Goal: Find specific page/section: Find specific page/section

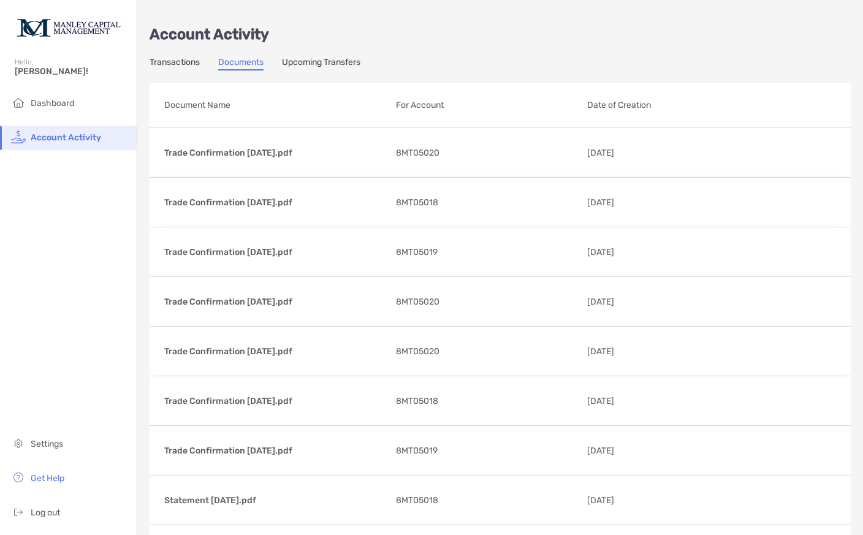
click at [44, 108] on span "Dashboard" at bounding box center [53, 103] width 44 height 10
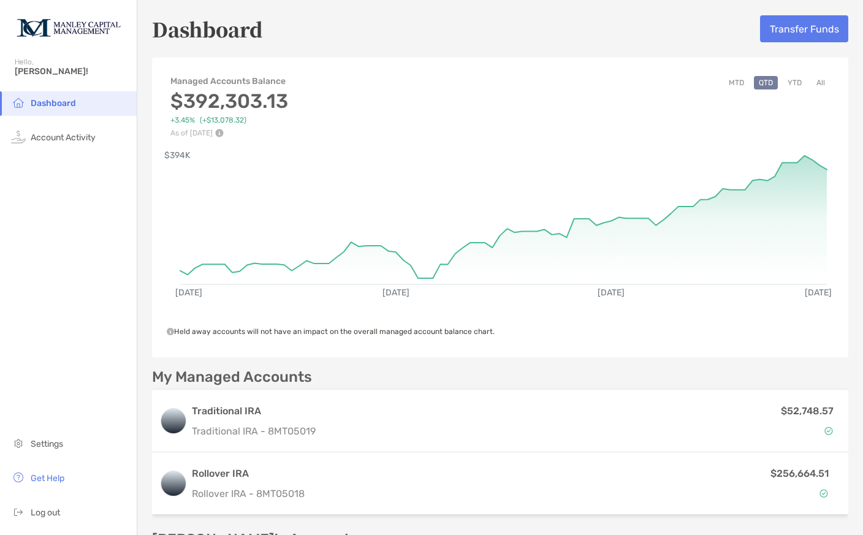
click at [830, 99] on div "Managed Accounts Balance $392,303.13 +3.45% (+$13,078.32) As of [DATE] MTD QTD …" at bounding box center [500, 101] width 696 height 74
click at [827, 80] on button "All" at bounding box center [821, 82] width 18 height 13
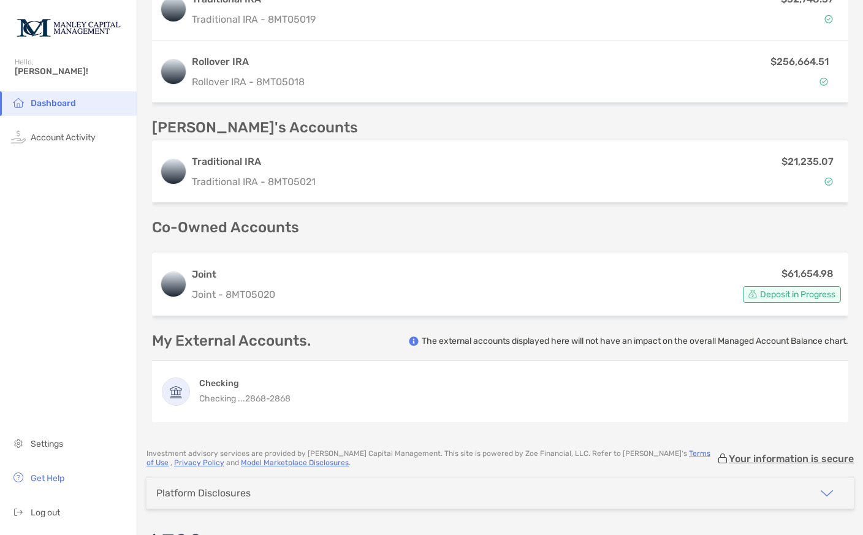
scroll to position [411, 0]
click at [49, 449] on span "Settings" at bounding box center [47, 444] width 32 height 10
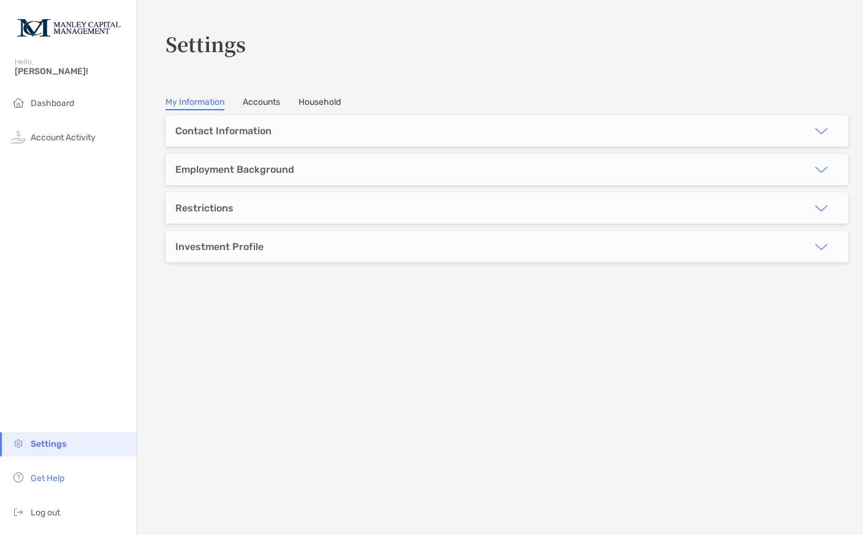
click at [48, 491] on li "Get Help" at bounding box center [68, 478] width 137 height 25
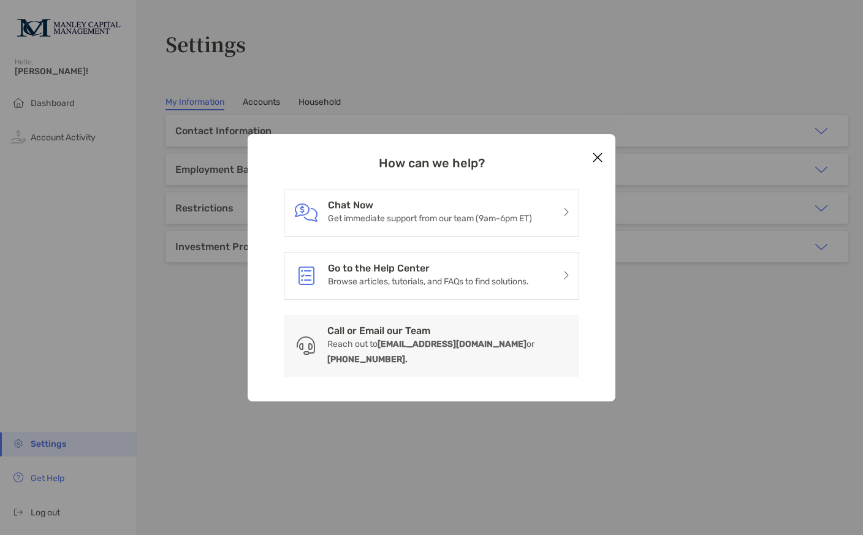
click at [575, 261] on div "Go to the Help Center Browse articles, tutorials, and FAQs to find solutions." at bounding box center [431, 276] width 295 height 48
click at [563, 278] on icon "modal" at bounding box center [566, 275] width 6 height 10
click at [553, 280] on div "Go to the Help Center Browse articles, tutorials, and FAQs to find solutions." at bounding box center [431, 276] width 295 height 48
click at [564, 272] on icon "modal" at bounding box center [566, 275] width 6 height 10
click at [599, 158] on icon "Close modal" at bounding box center [597, 157] width 11 height 15
